Goal: Information Seeking & Learning: Learn about a topic

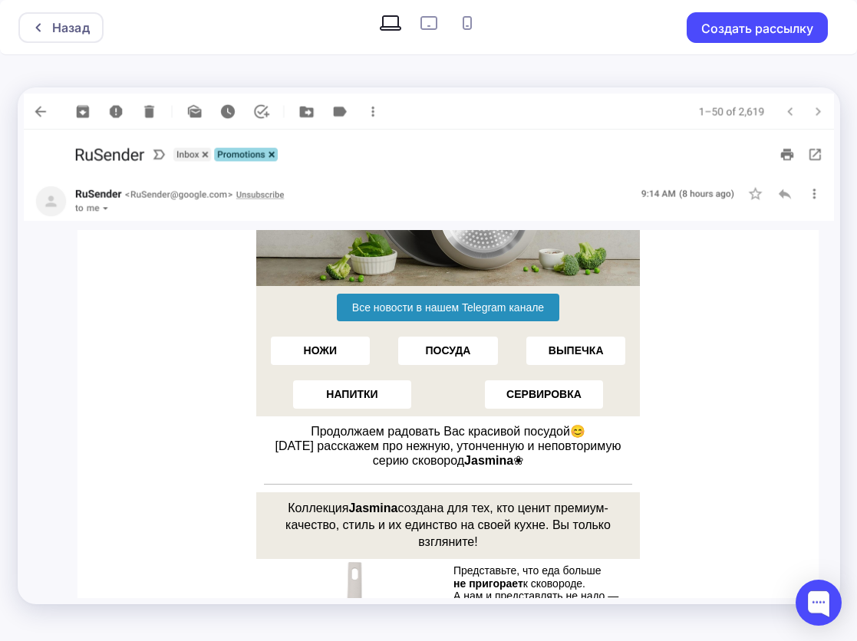
scroll to position [230, 0]
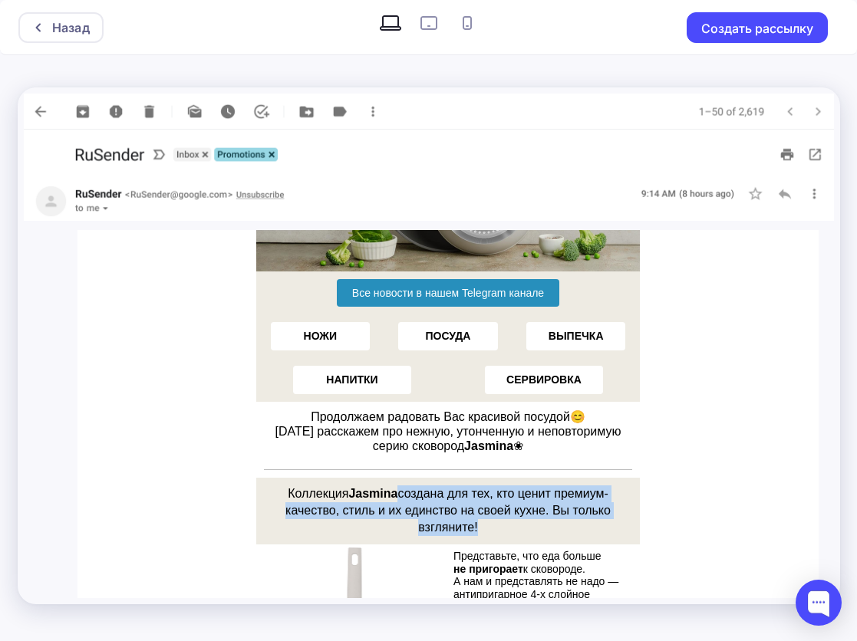
drag, startPoint x: 472, startPoint y: 527, endPoint x: 393, endPoint y: 486, distance: 88.9
click at [393, 486] on h3 "Коллекция Jasmina создана для тех, кто ценит премиум-качество, стиль и их единс…" at bounding box center [447, 511] width 368 height 51
copy span "создана для тех, кто ценит премиум-качество, стиль и их единство на своей кухне…"
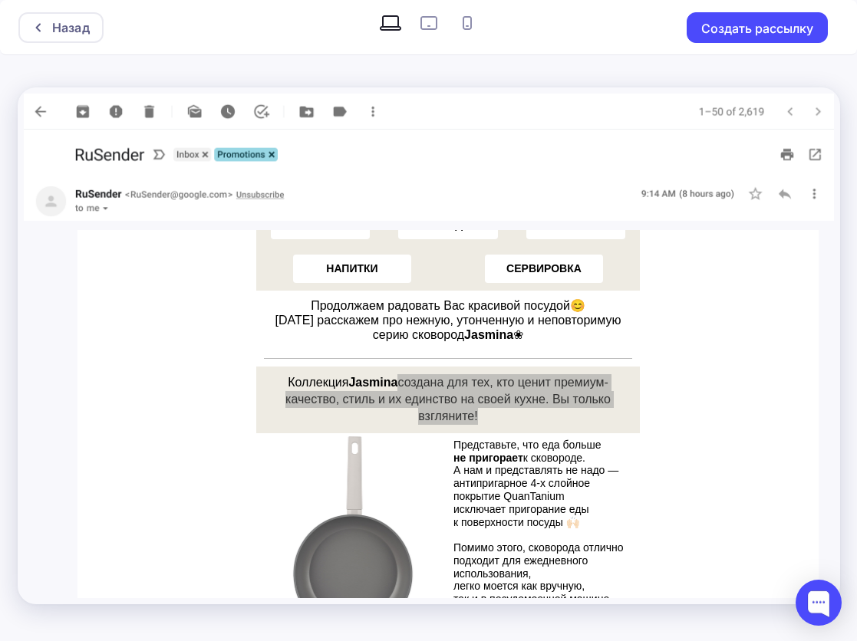
scroll to position [384, 0]
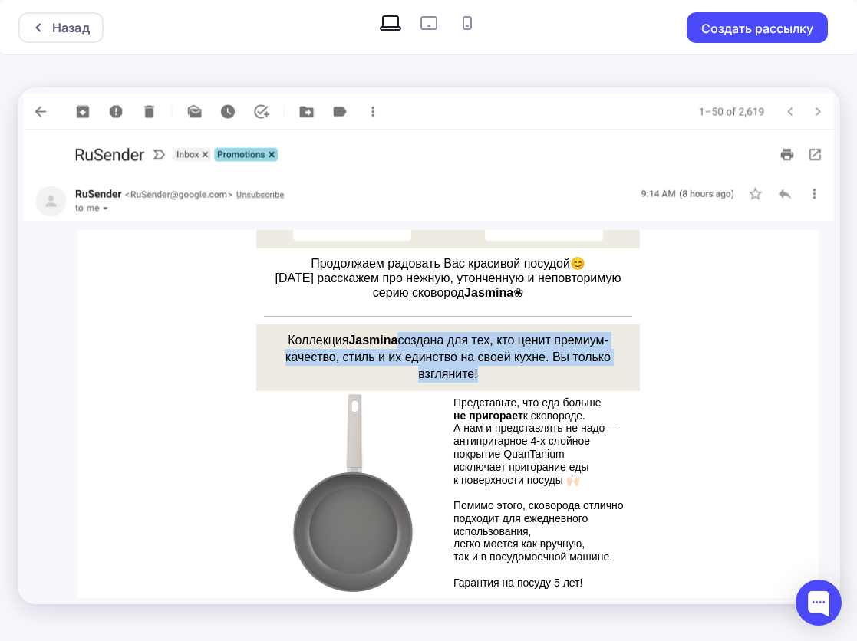
drag, startPoint x: 446, startPoint y: 400, endPoint x: 608, endPoint y: 413, distance: 163.2
click at [608, 413] on td "Представьте, что еда больше не пригорает к сковороде. А нам и представлять не н…" at bounding box center [543, 493] width 192 height 204
copy p "Представьте, что еда больше не пригорает к сковороде."
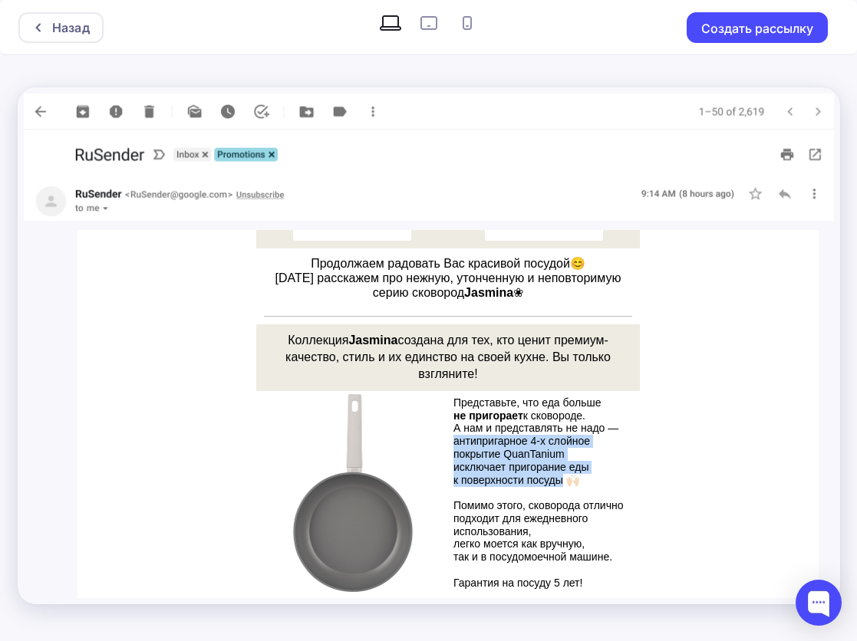
drag, startPoint x: 448, startPoint y: 439, endPoint x: 519, endPoint y: 478, distance: 80.7
click at [551, 480] on div "Представьте, что еда больше не пригорает к сковороде. А нам и представлять не н…" at bounding box center [543, 493] width 181 height 193
copy div "антипригарное 4-х слойное покрытие QuanTanium исключает пригорание еды к поверх…"
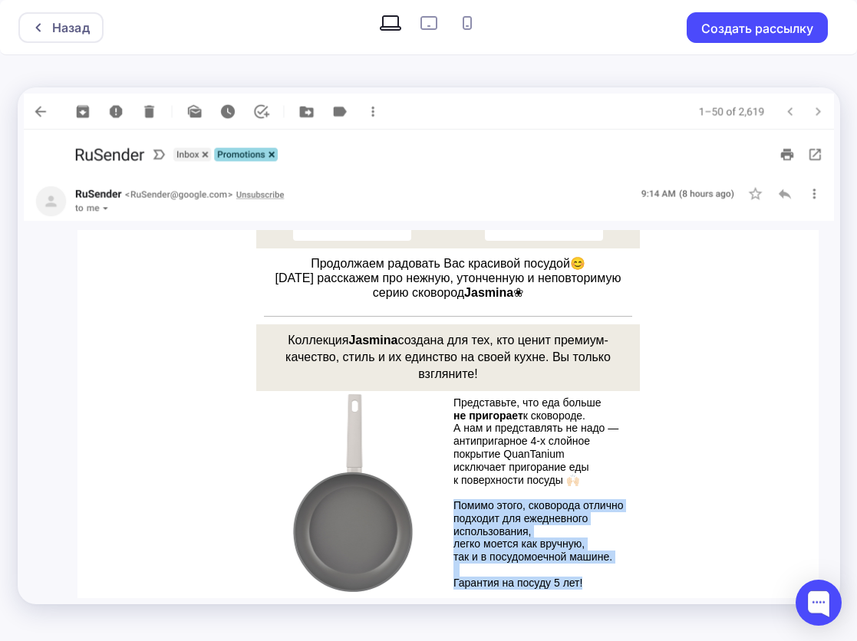
drag, startPoint x: 592, startPoint y: 581, endPoint x: 442, endPoint y: 504, distance: 168.8
click at [447, 504] on td "Представьте, что еда больше не пригорает к сковороде. А нам и представлять не н…" at bounding box center [543, 493] width 192 height 204
copy div "Помимо этого, сковорода отлично подходит для ежедневного использования, легко м…"
click at [612, 530] on p "Помимо этого, сковорода отлично подходит для ежедневного использования, легко м…" at bounding box center [543, 524] width 181 height 77
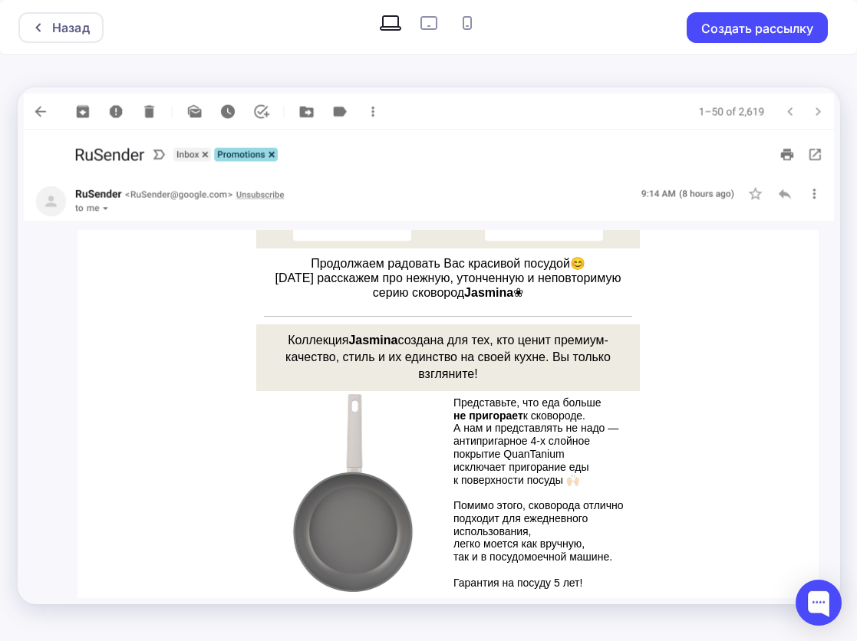
click at [602, 483] on p "исключает пригорание еды к поверхности посуды 🙌🏻" at bounding box center [543, 474] width 181 height 26
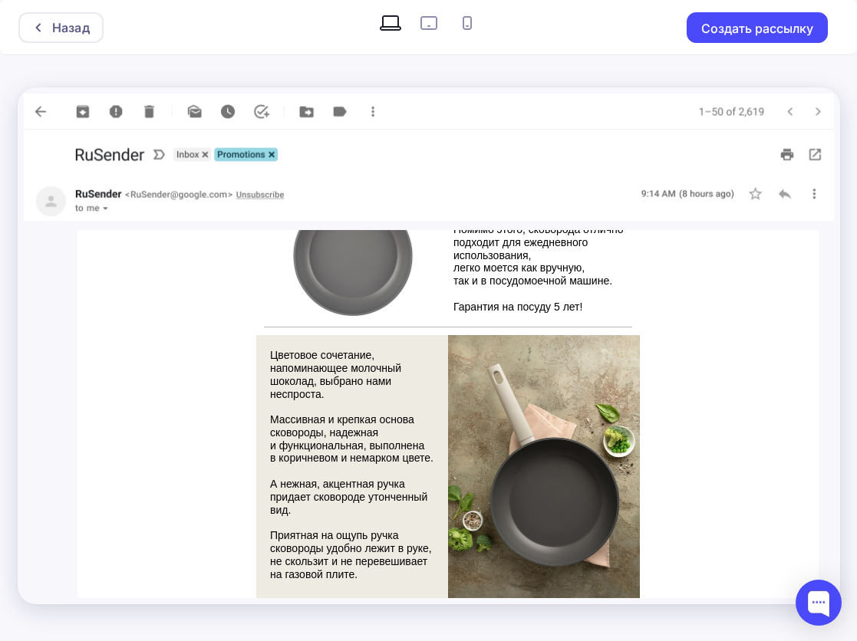
scroll to position [691, 0]
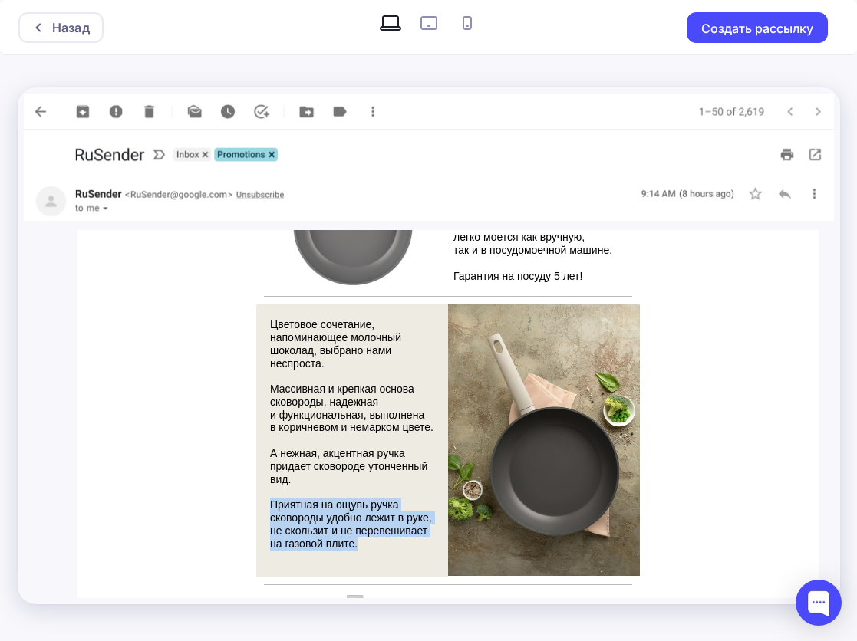
drag, startPoint x: 354, startPoint y: 545, endPoint x: 266, endPoint y: 504, distance: 97.2
click at [269, 504] on p "Приятная на ощупь ручка сковороды удобно лежит в руке, не скользит и не перевеш…" at bounding box center [351, 524] width 164 height 51
copy p "Приятная на ощупь ручка сковороды удобно лежит в руке, не скользит и не перевеш…"
click at [172, 437] on div "Цветовое сочетание, напоминающее молочный шоколад, выбрано нами неспроста. Масс…" at bounding box center [447, 441] width 741 height 272
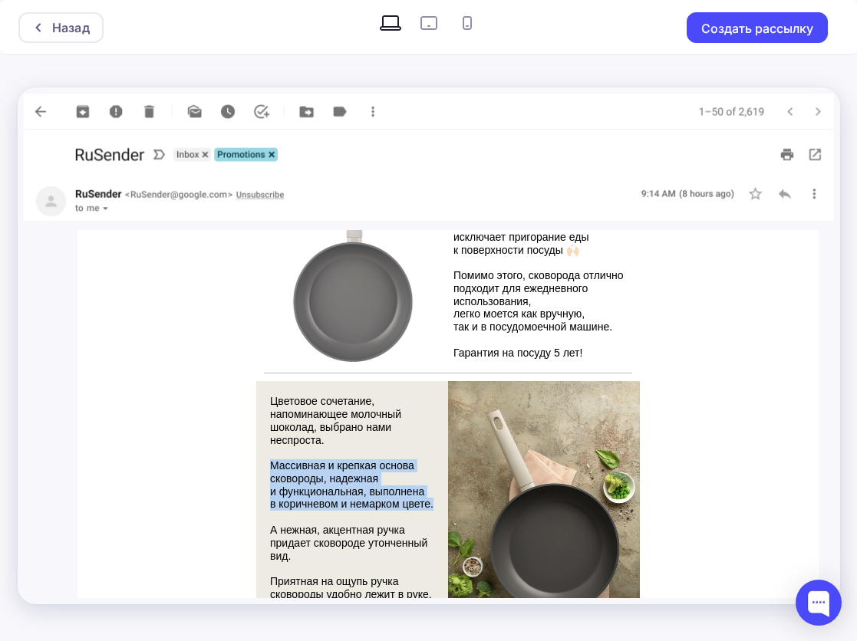
drag, startPoint x: 264, startPoint y: 466, endPoint x: 430, endPoint y: 504, distance: 170.1
click at [430, 504] on td "Цветовое сочетание, напоминающее молочный шоколад, выбрано нами неспроста. Масс…" at bounding box center [351, 517] width 178 height 259
copy div "Массивная и крепкая основа сковороды, надежная и функциональная, выполнена в ко…"
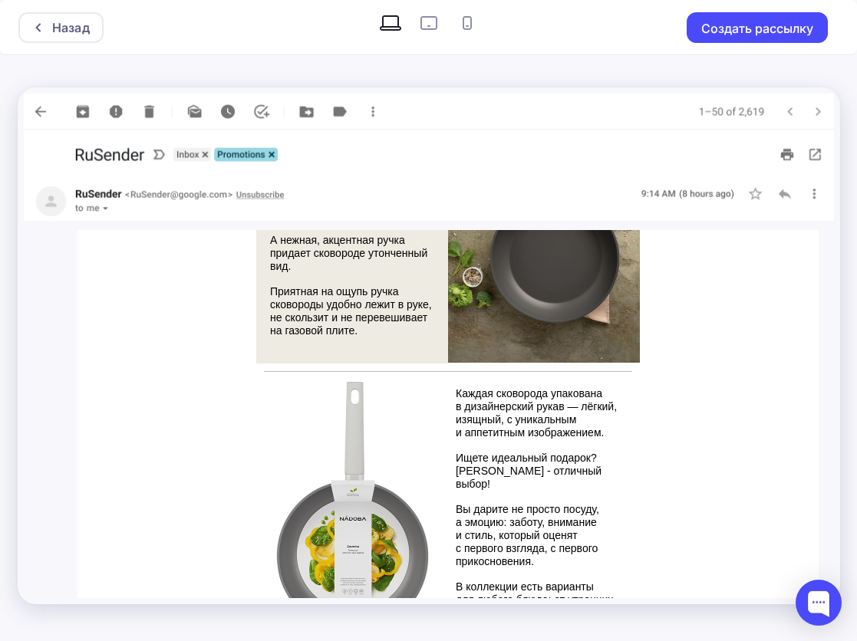
scroll to position [997, 0]
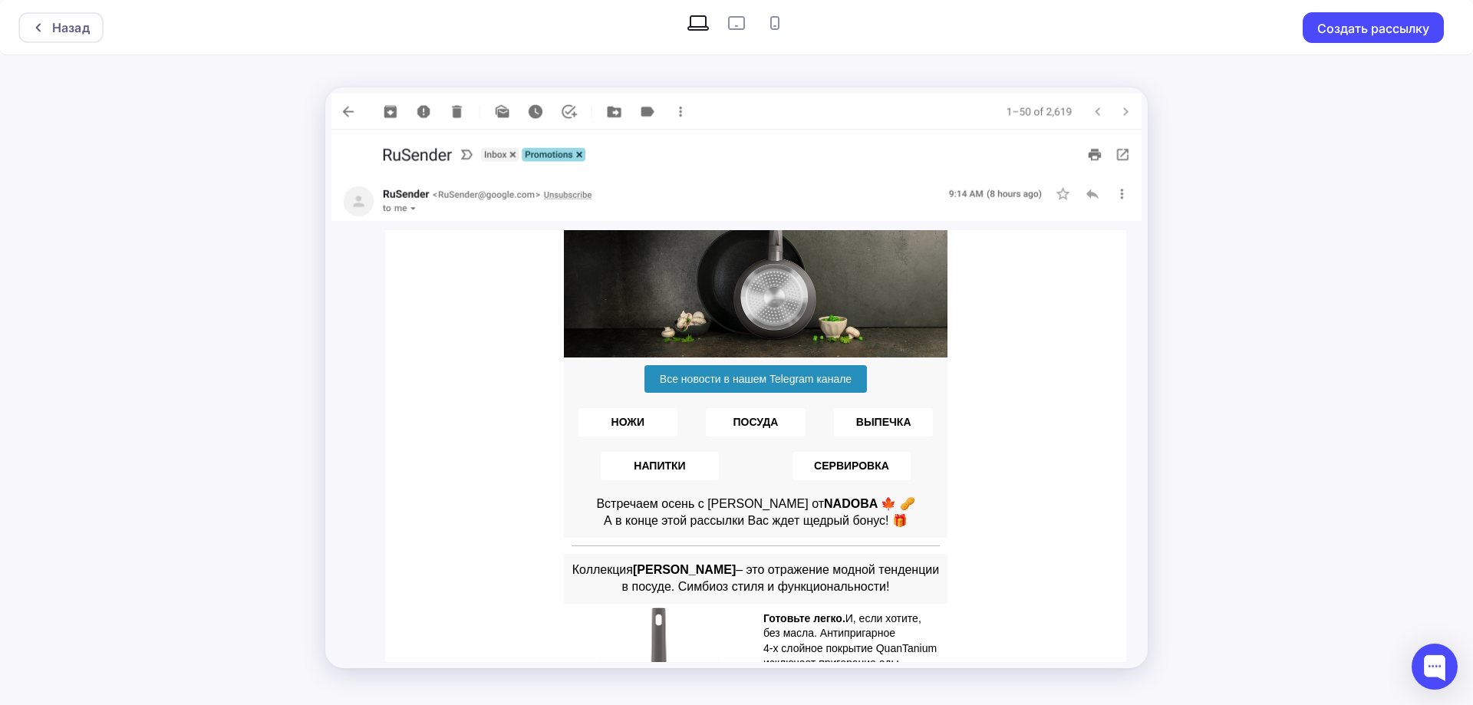
scroll to position [77, 0]
